Goal: Check status: Check status

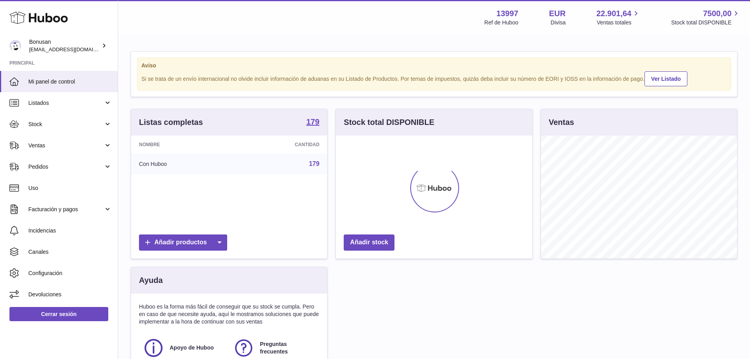
scroll to position [123, 196]
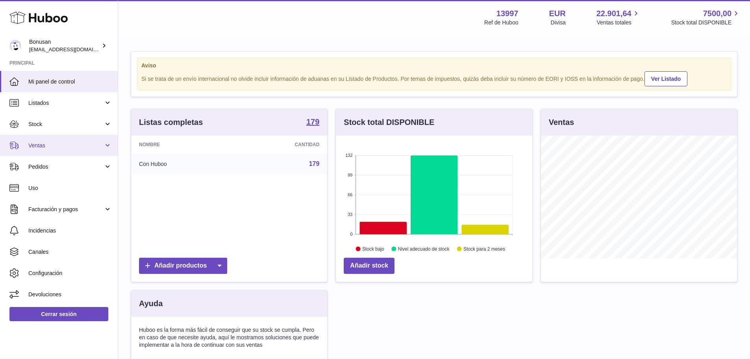
click at [107, 146] on link "Ventas" at bounding box center [59, 145] width 118 height 21
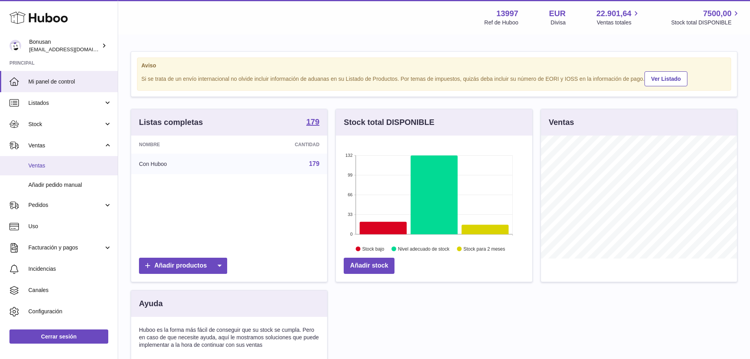
click at [38, 166] on span "Ventas" at bounding box center [69, 165] width 83 height 7
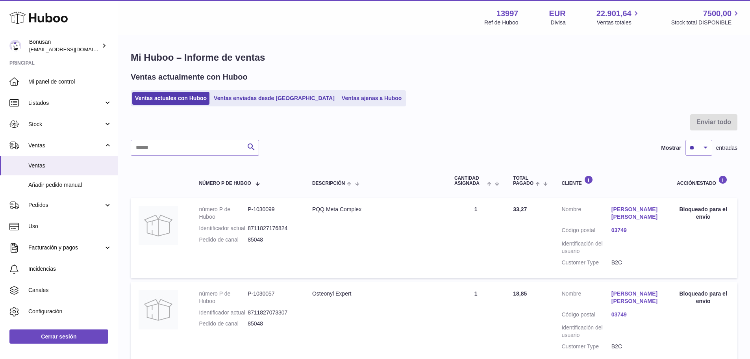
scroll to position [39, 0]
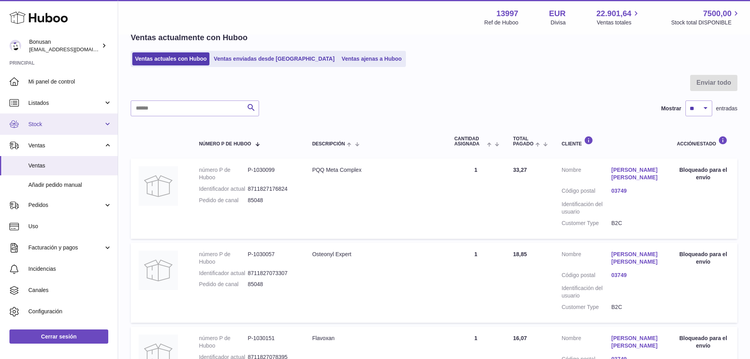
click at [105, 123] on link "Stock" at bounding box center [59, 123] width 118 height 21
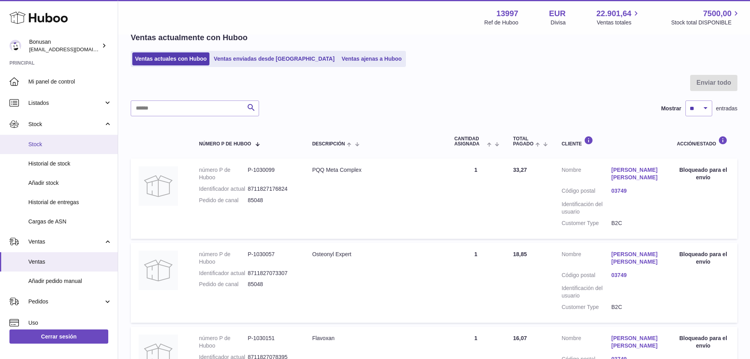
click at [43, 146] on span "Stock" at bounding box center [69, 144] width 83 height 7
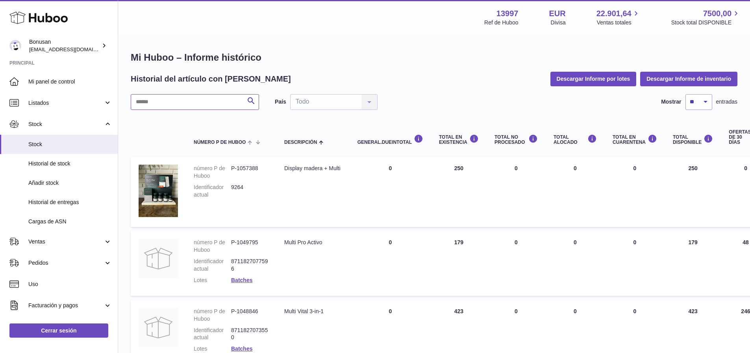
click at [172, 104] on input "text" at bounding box center [195, 102] width 128 height 16
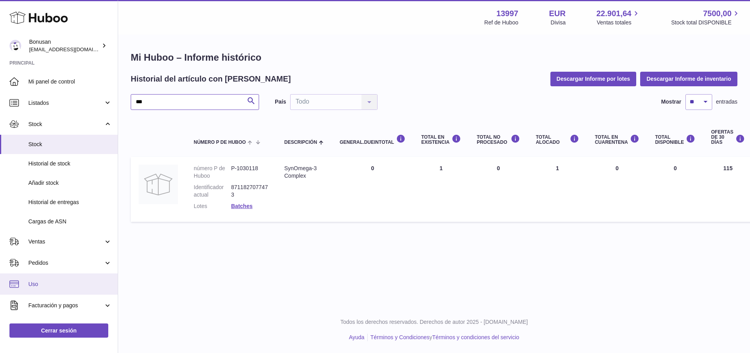
type input "***"
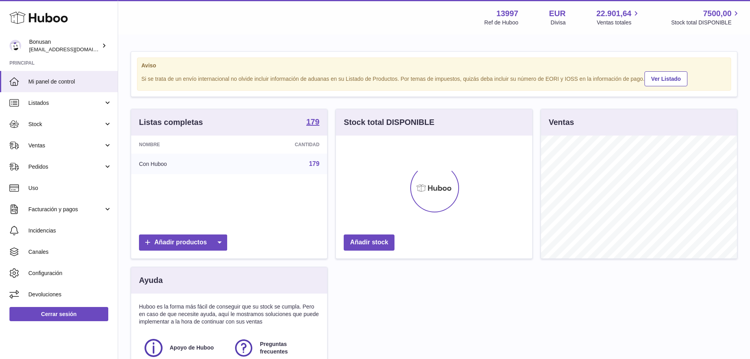
scroll to position [123, 196]
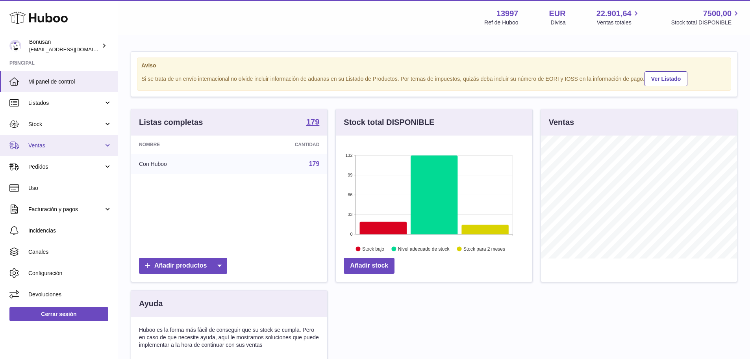
click at [43, 143] on span "Ventas" at bounding box center [65, 145] width 75 height 7
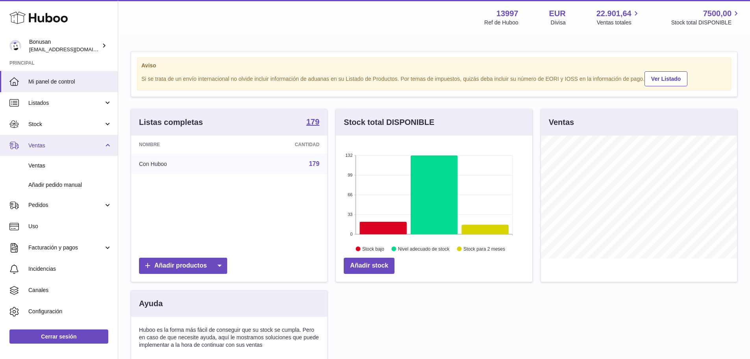
click at [37, 144] on span "Ventas" at bounding box center [65, 145] width 75 height 7
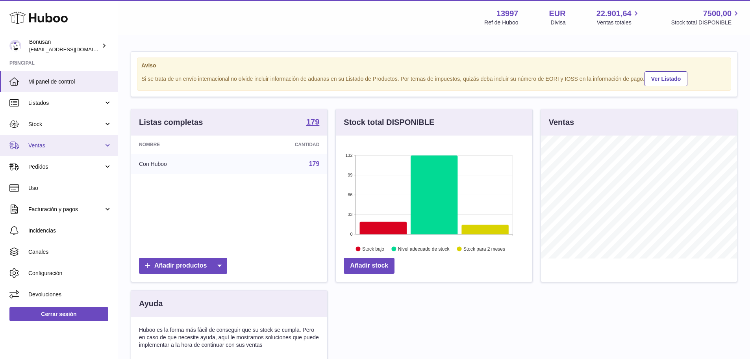
click at [37, 144] on span "Ventas" at bounding box center [65, 145] width 75 height 7
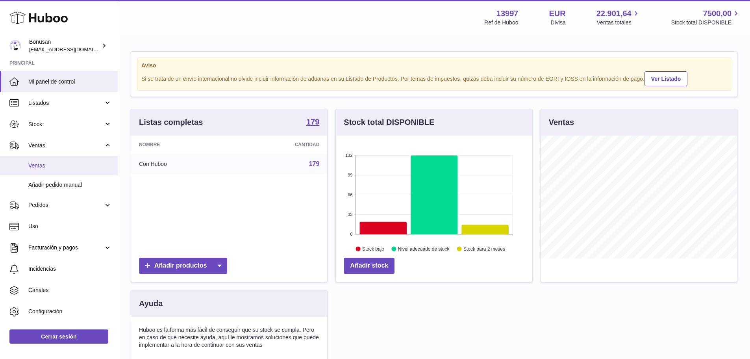
click at [38, 164] on span "Ventas" at bounding box center [69, 165] width 83 height 7
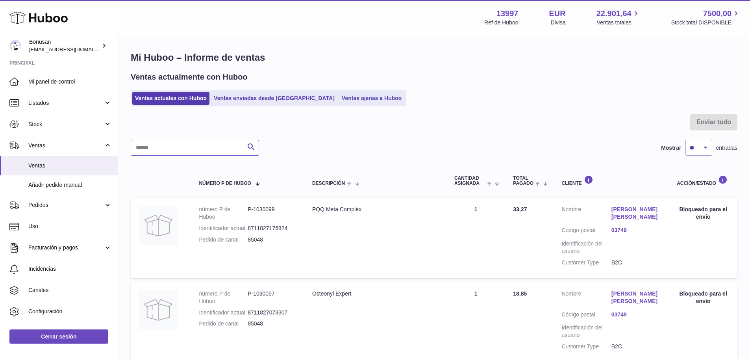
click at [140, 146] on input "text" at bounding box center [195, 148] width 128 height 16
paste input "*******"
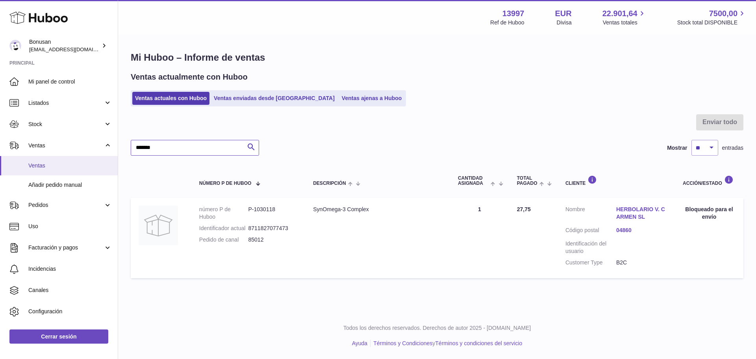
type input "*******"
click at [96, 127] on span "Stock" at bounding box center [65, 123] width 75 height 7
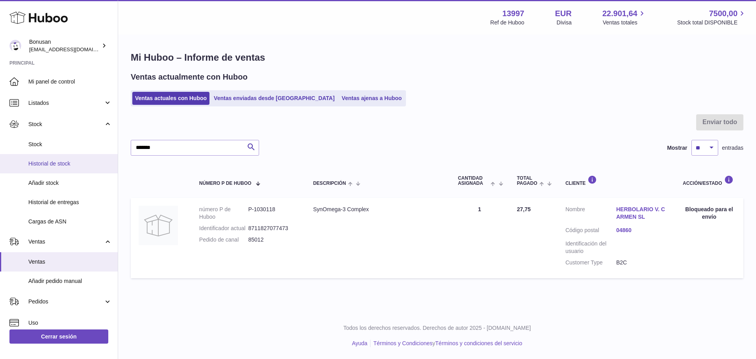
click at [67, 161] on span "Historial de stock" at bounding box center [69, 163] width 83 height 7
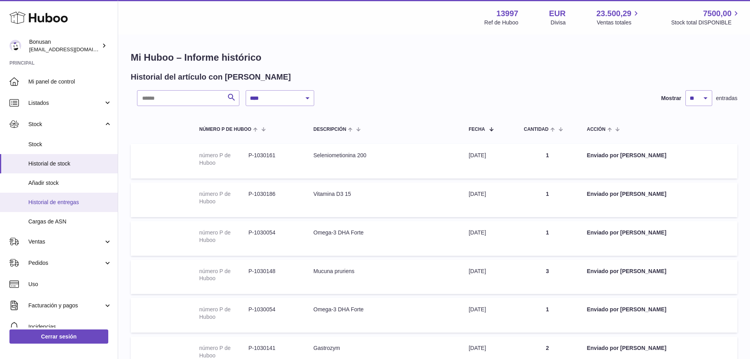
click at [76, 202] on span "Historial de entregas" at bounding box center [69, 201] width 83 height 7
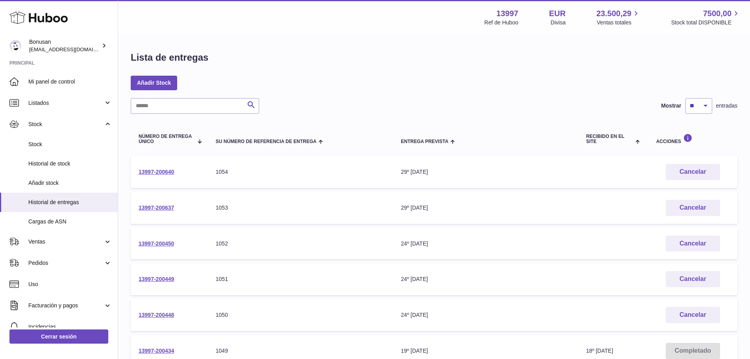
scroll to position [79, 0]
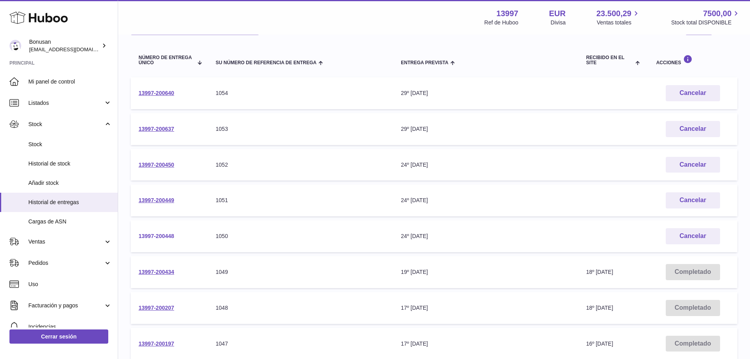
click at [161, 236] on link "13997-200448" at bounding box center [156, 236] width 35 height 6
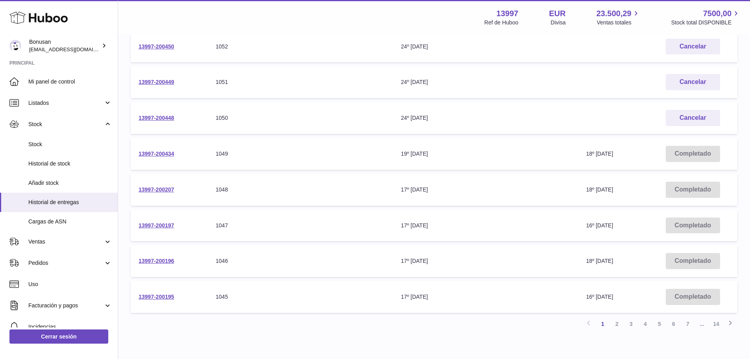
scroll to position [157, 0]
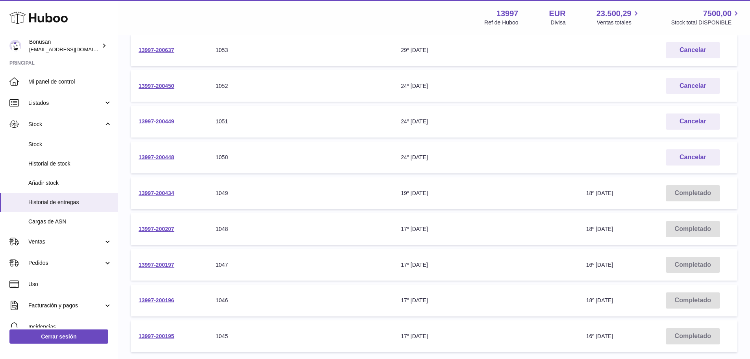
click at [159, 120] on link "13997-200449" at bounding box center [156, 121] width 35 height 6
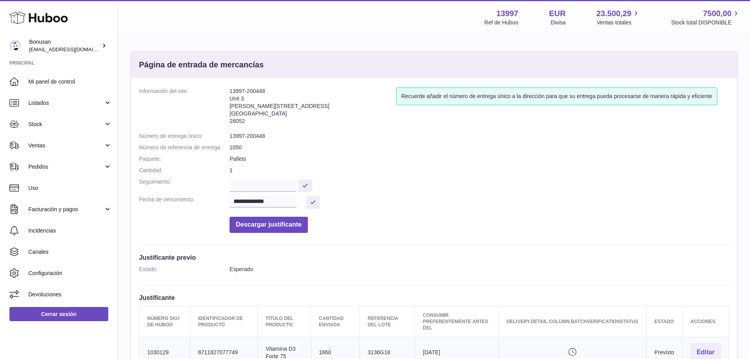
scroll to position [118, 0]
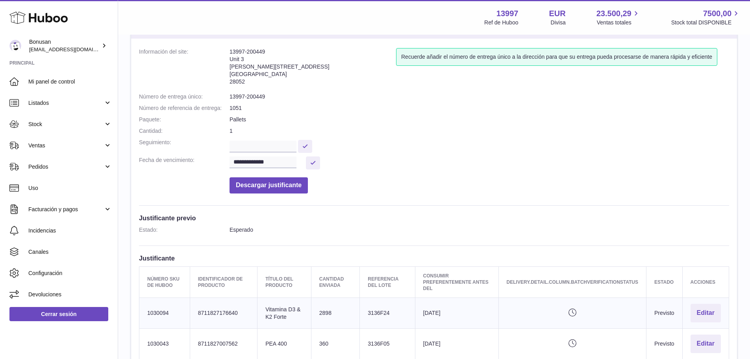
scroll to position [79, 0]
